Goal: Task Accomplishment & Management: Manage account settings

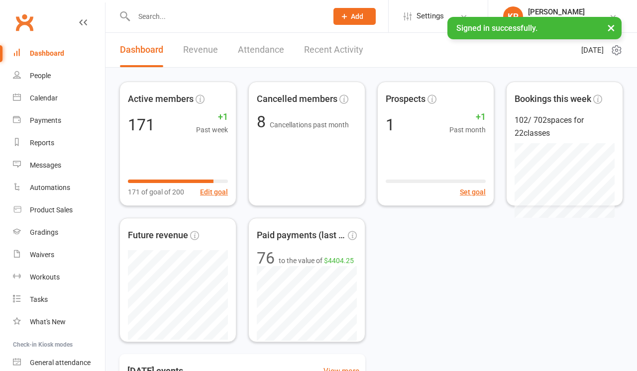
click at [186, 20] on input "text" at bounding box center [226, 16] width 190 height 14
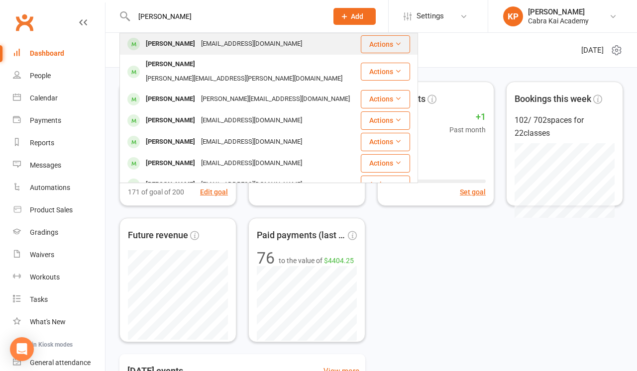
type input "[PERSON_NAME]"
click at [202, 45] on div "[EMAIL_ADDRESS][DOMAIN_NAME]" at bounding box center [251, 44] width 107 height 14
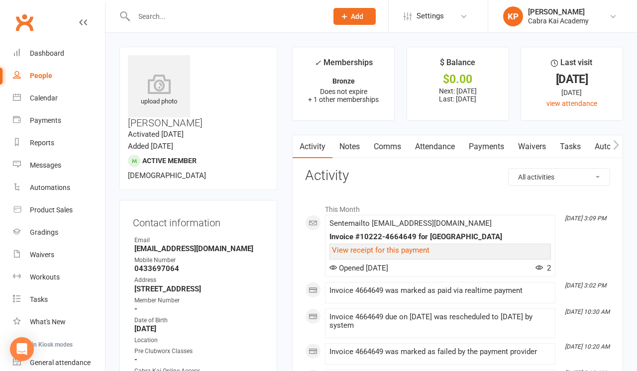
click at [496, 146] on link "Payments" at bounding box center [486, 146] width 49 height 23
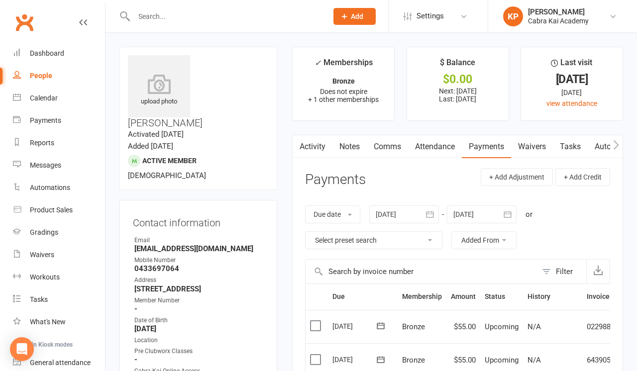
click at [317, 145] on link "Activity" at bounding box center [313, 146] width 40 height 23
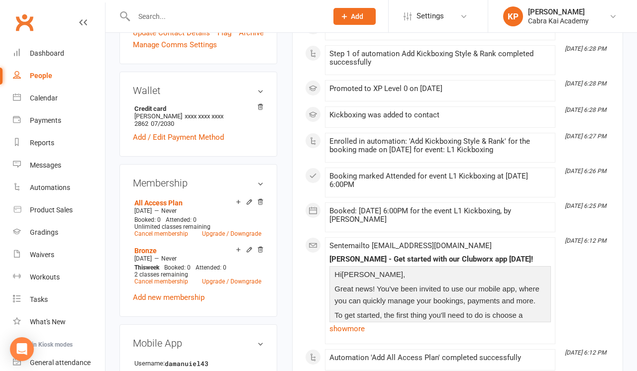
scroll to position [388, 0]
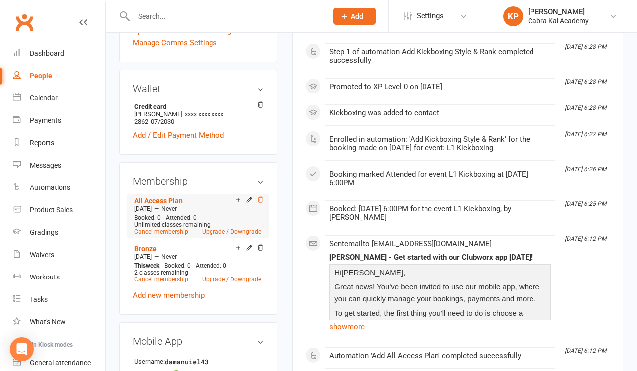
click at [260, 197] on icon at bounding box center [260, 199] width 5 height 5
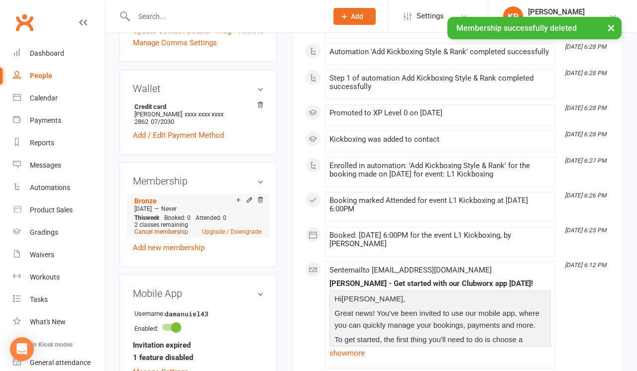
click at [174, 228] on link "Cancel membership" at bounding box center [161, 231] width 54 height 7
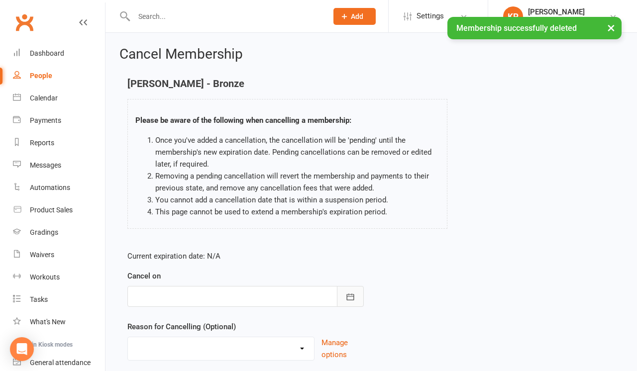
click at [351, 296] on icon "button" at bounding box center [350, 297] width 7 height 6
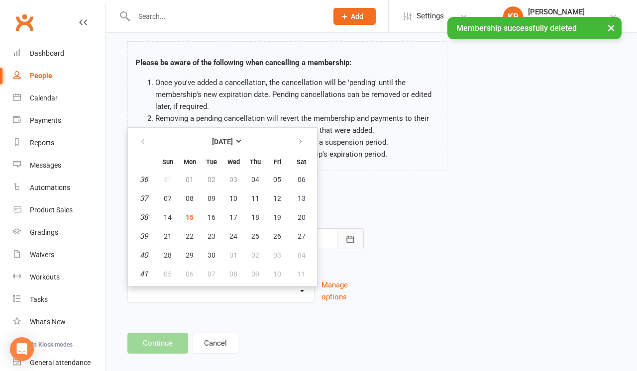
scroll to position [61, 0]
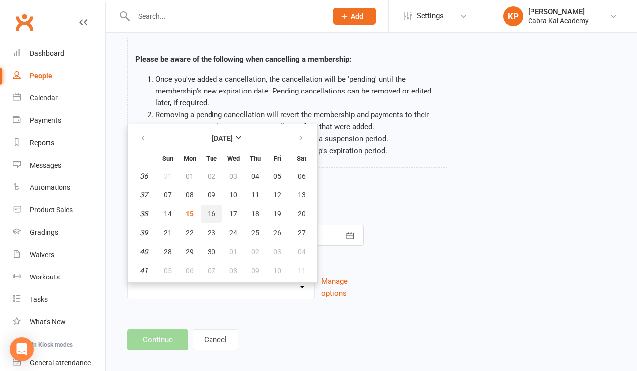
click at [212, 215] on span "16" at bounding box center [212, 214] width 8 height 8
type input "[DATE]"
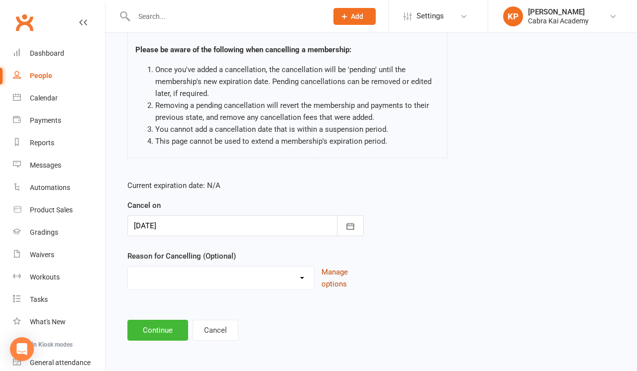
scroll to position [79, 0]
select select "6"
click at [161, 321] on button "Continue" at bounding box center [157, 330] width 61 height 21
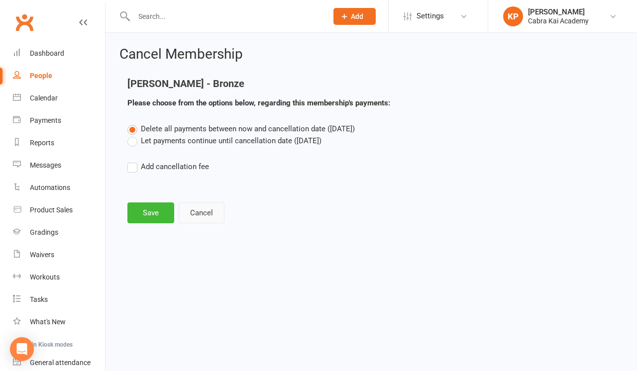
click at [201, 216] on button "Cancel" at bounding box center [202, 213] width 46 height 21
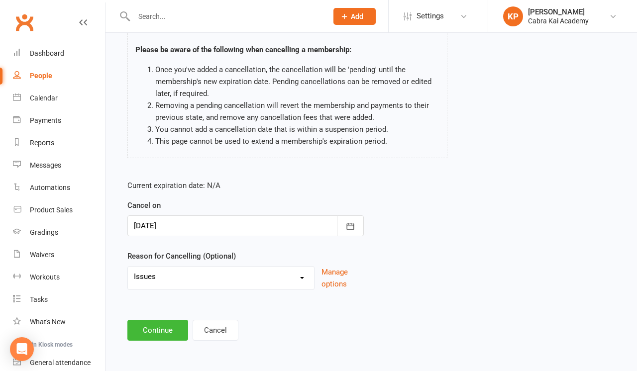
scroll to position [79, 0]
click at [157, 325] on button "Continue" at bounding box center [157, 330] width 61 height 21
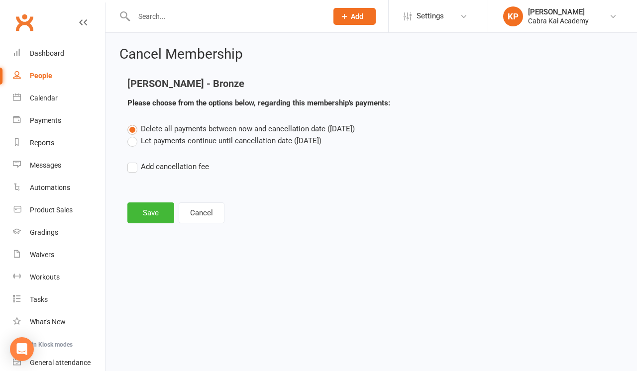
click at [183, 166] on label "Add cancellation fee" at bounding box center [168, 167] width 82 height 12
click at [134, 161] on input "Add cancellation fee" at bounding box center [130, 161] width 6 height 0
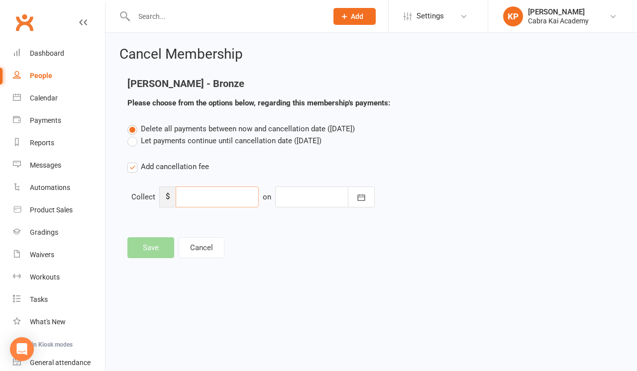
click at [201, 201] on input "number" at bounding box center [217, 197] width 83 height 21
type input "50"
click at [362, 195] on icon "button" at bounding box center [361, 197] width 7 height 6
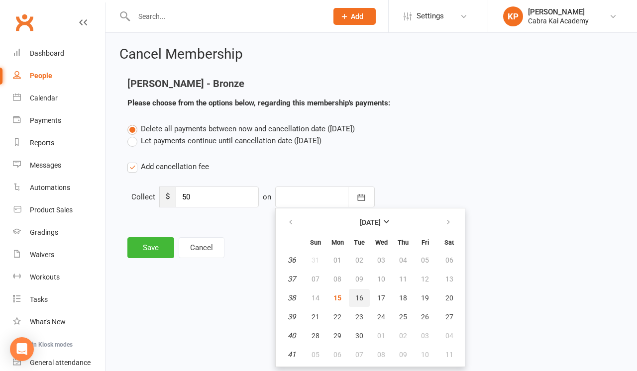
click at [357, 298] on span "16" at bounding box center [359, 298] width 8 height 8
type input "[DATE]"
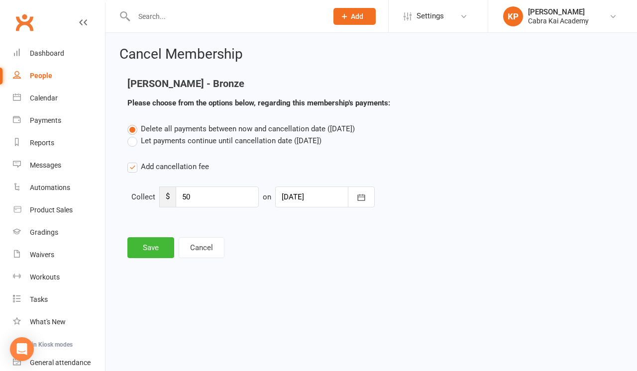
click at [252, 271] on div "Cancel Membership [PERSON_NAME] - Bronze Please choose from the options below, …" at bounding box center [372, 153] width 532 height 241
click at [149, 247] on button "Save" at bounding box center [150, 247] width 47 height 21
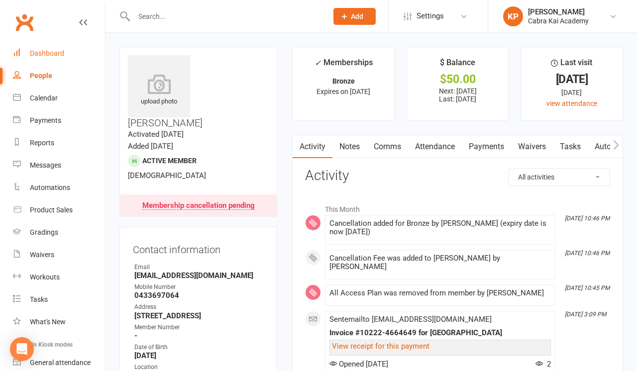
click at [44, 55] on div "Dashboard" at bounding box center [47, 53] width 34 height 8
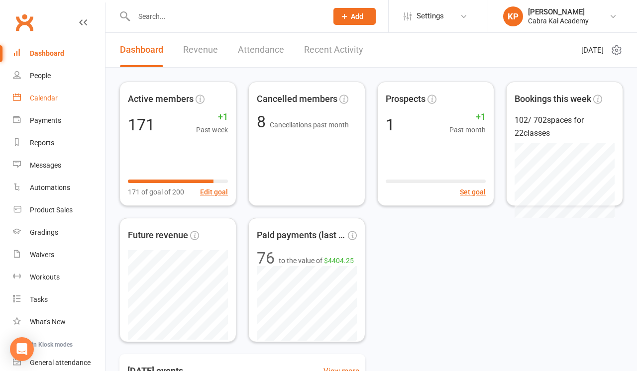
click at [40, 94] on div "Calendar" at bounding box center [44, 98] width 28 height 8
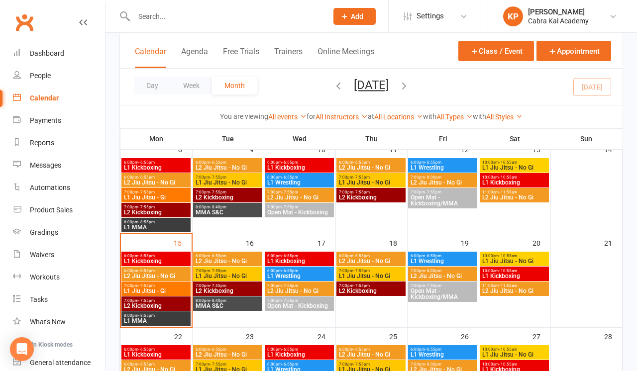
scroll to position [149, 0]
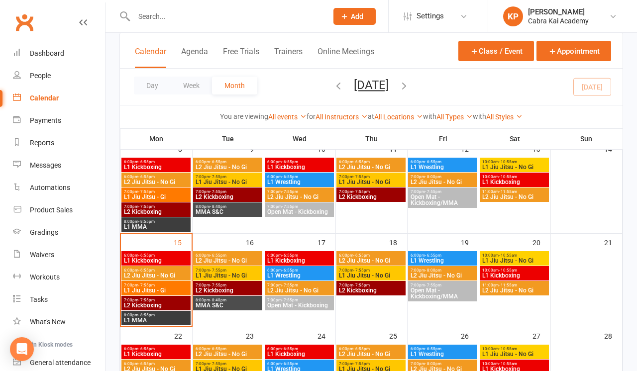
click at [225, 258] on span "L2 Jiu Jitsu - No Gi" at bounding box center [227, 261] width 65 height 6
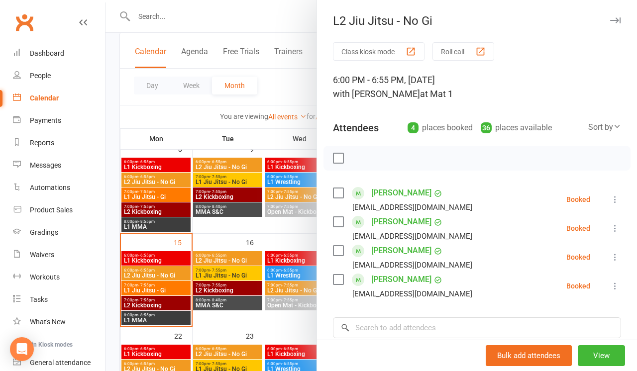
click at [216, 275] on div at bounding box center [372, 185] width 532 height 371
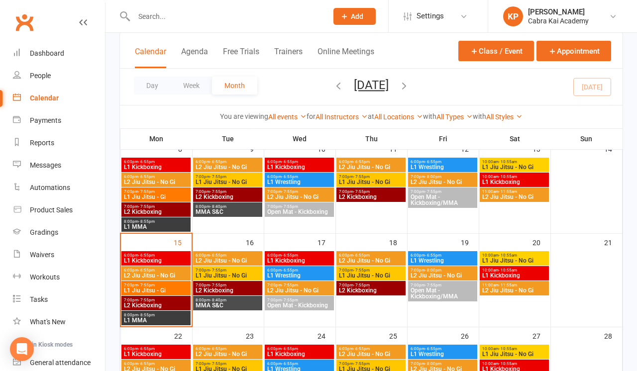
click at [235, 274] on span "L1 Jiu Jitsu - No Gi" at bounding box center [227, 276] width 65 height 6
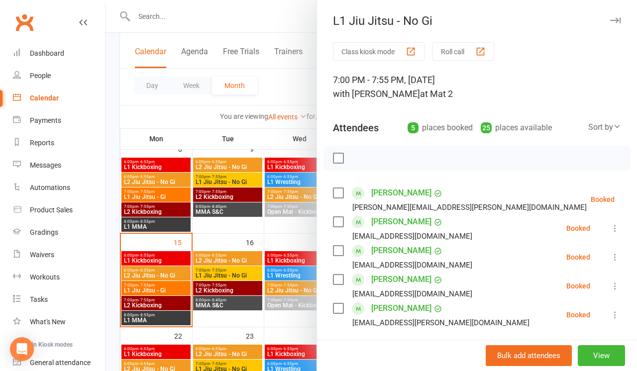
click at [232, 290] on div at bounding box center [372, 185] width 532 height 371
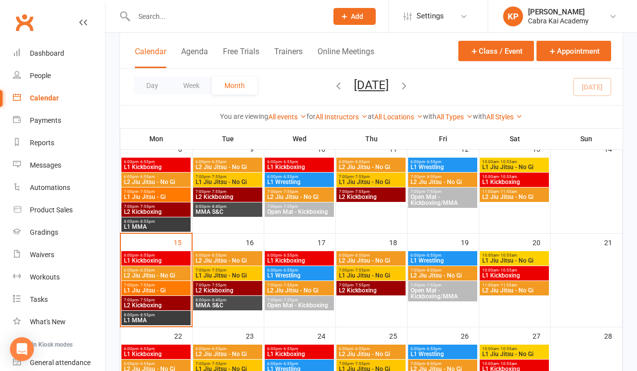
click at [244, 289] on span "L2 Kickboxing" at bounding box center [227, 291] width 65 height 6
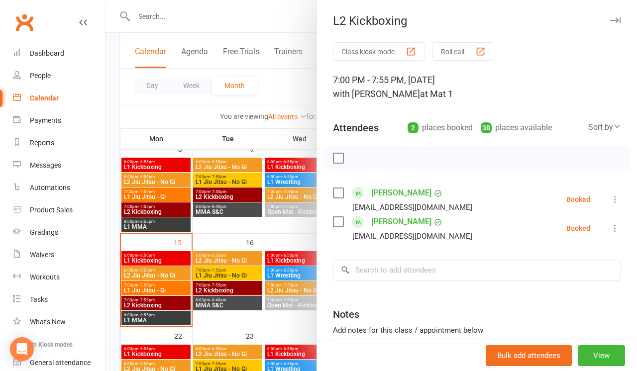
click at [234, 303] on div at bounding box center [372, 185] width 532 height 371
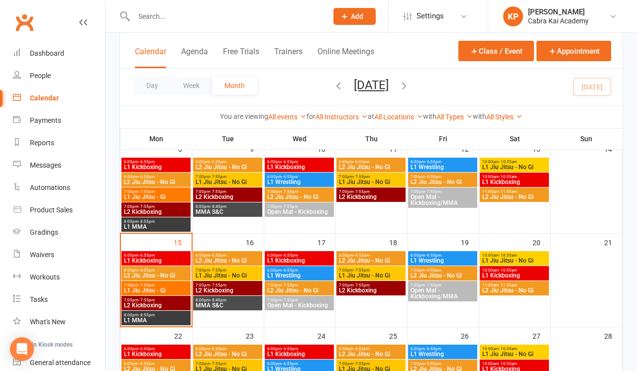
click at [228, 303] on span "MMA S&C" at bounding box center [227, 306] width 65 height 6
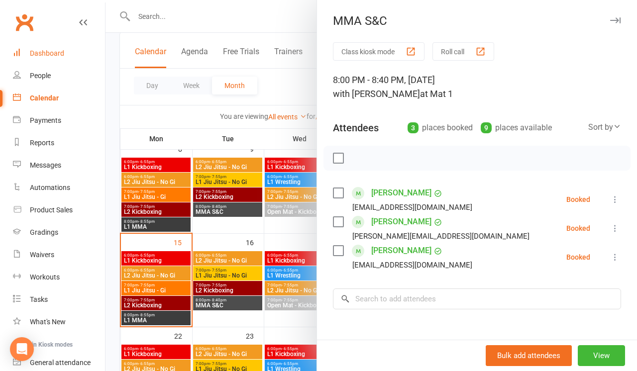
click at [58, 50] on div "Dashboard" at bounding box center [47, 53] width 34 height 8
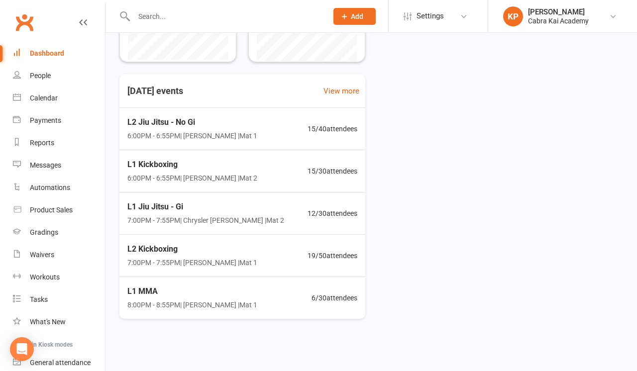
scroll to position [286, 0]
click at [450, 218] on div "[DATE] events View more L2 Jiu Jitsu - No Gi 6:00PM - 6:55PM | [PERSON_NAME] | …" at bounding box center [371, 196] width 504 height 245
